Goal: Task Accomplishment & Management: Use online tool/utility

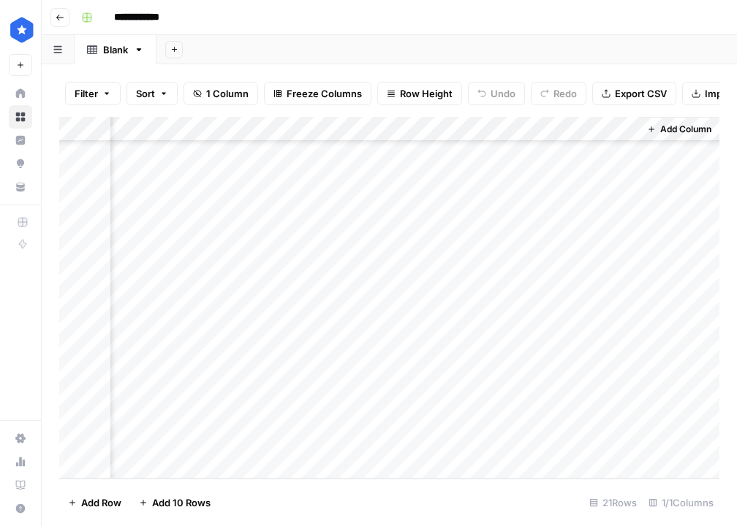
scroll to position [208, 0]
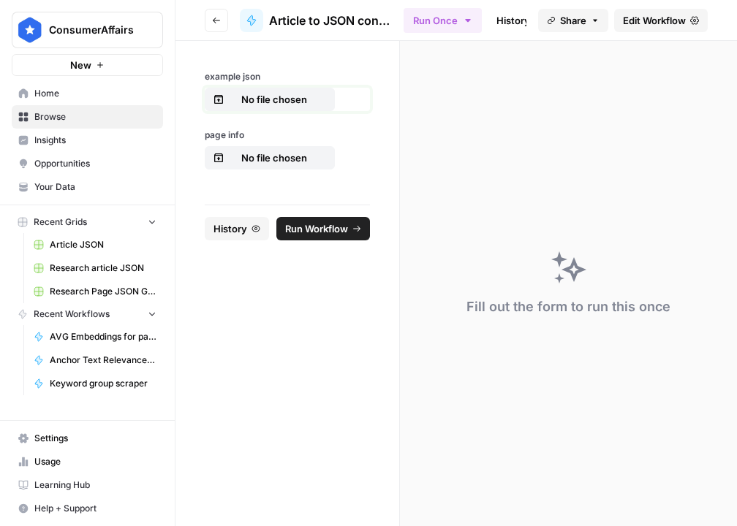
click at [299, 102] on p "No file chosen" at bounding box center [274, 99] width 94 height 15
click at [291, 157] on p "No file chosen" at bounding box center [274, 158] width 94 height 15
click at [284, 158] on p "No file chosen" at bounding box center [274, 158] width 94 height 15
click at [260, 151] on p "No file chosen" at bounding box center [274, 158] width 94 height 15
click at [339, 229] on span "Run Workflow" at bounding box center [329, 228] width 38 height 15
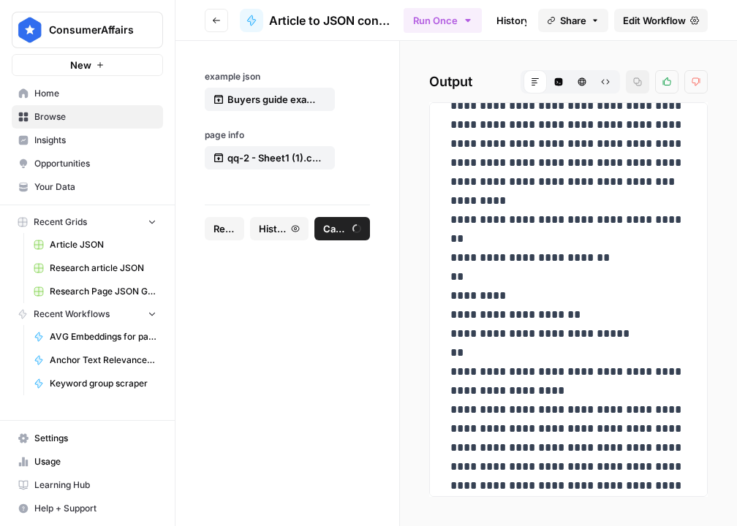
scroll to position [2155, 0]
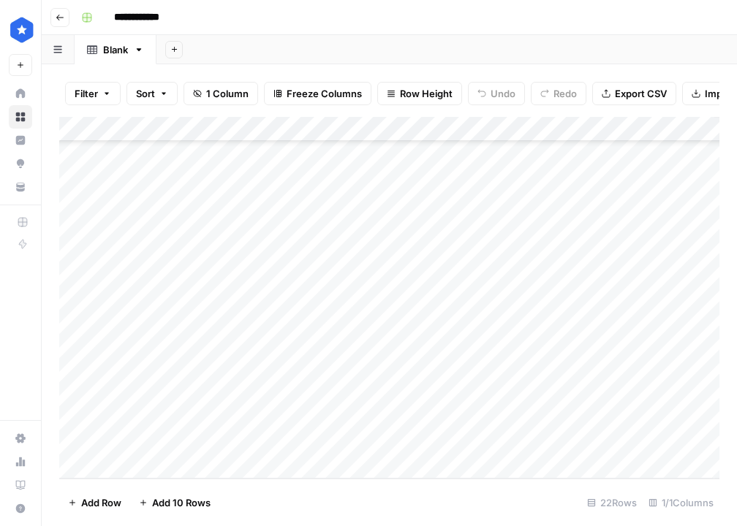
click at [356, 441] on div "Add Column" at bounding box center [389, 298] width 660 height 362
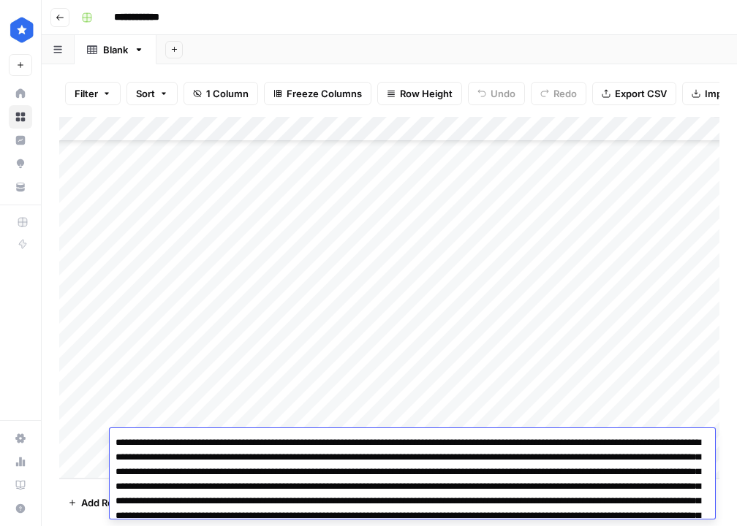
scroll to position [1600, 0]
